Goal: Find specific page/section: Find specific page/section

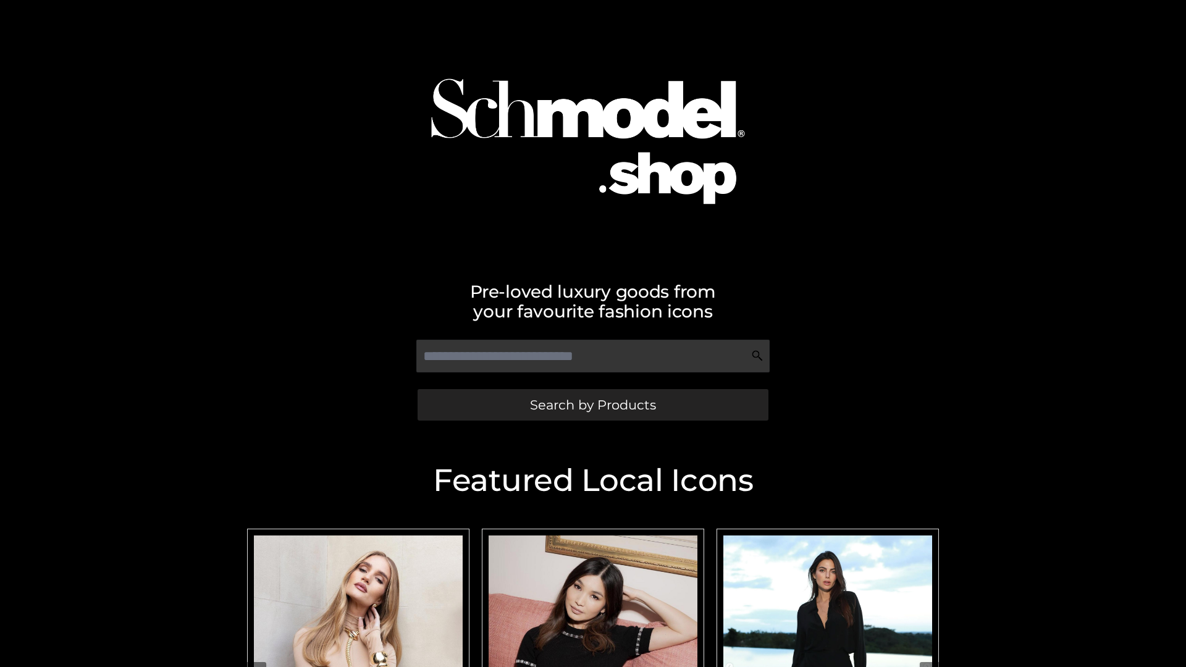
click at [593, 405] on span "Search by Products" at bounding box center [593, 405] width 126 height 13
